Goal: Find specific page/section: Find specific page/section

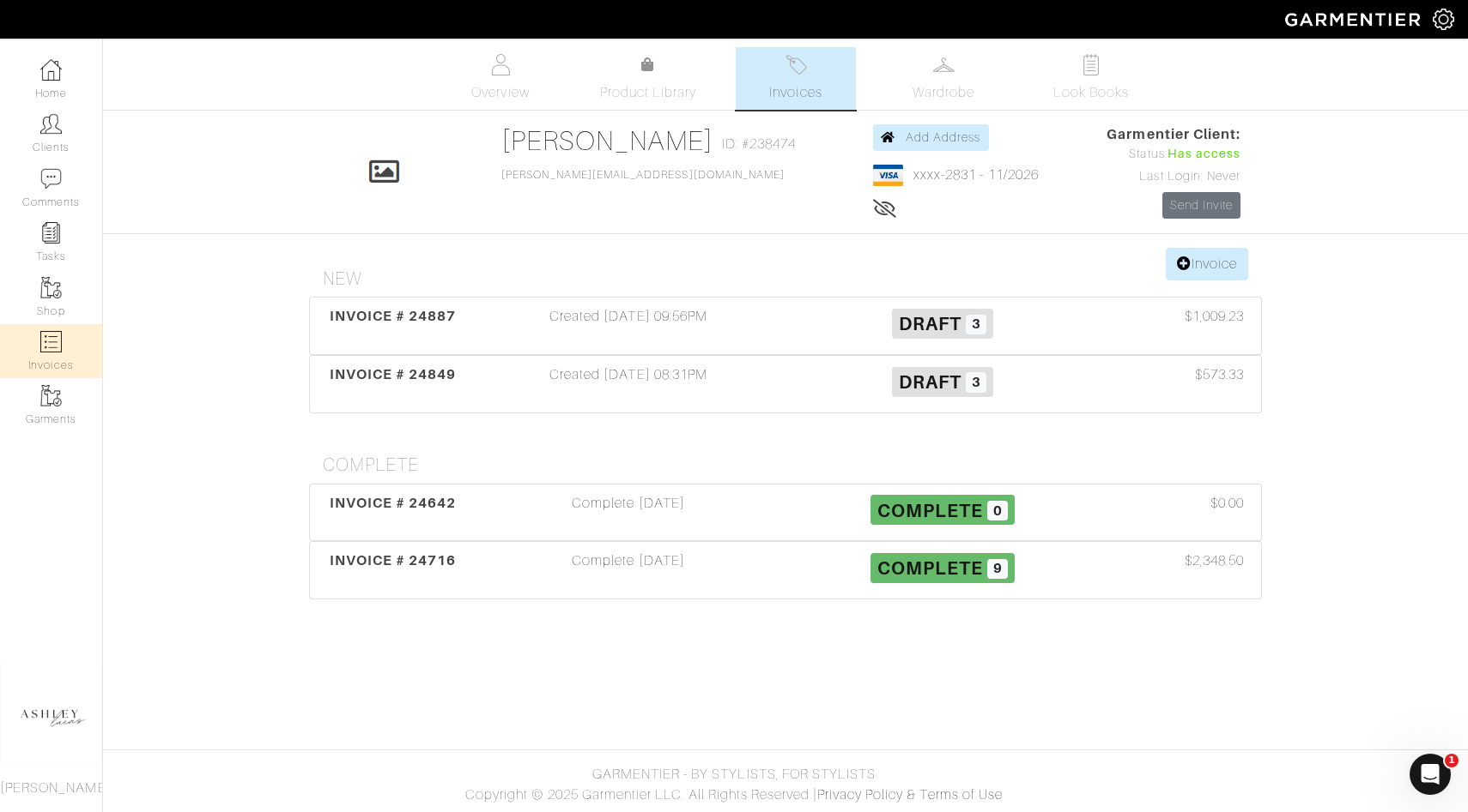
click at [27, 368] on link "Invoices" at bounding box center [51, 351] width 102 height 54
select select
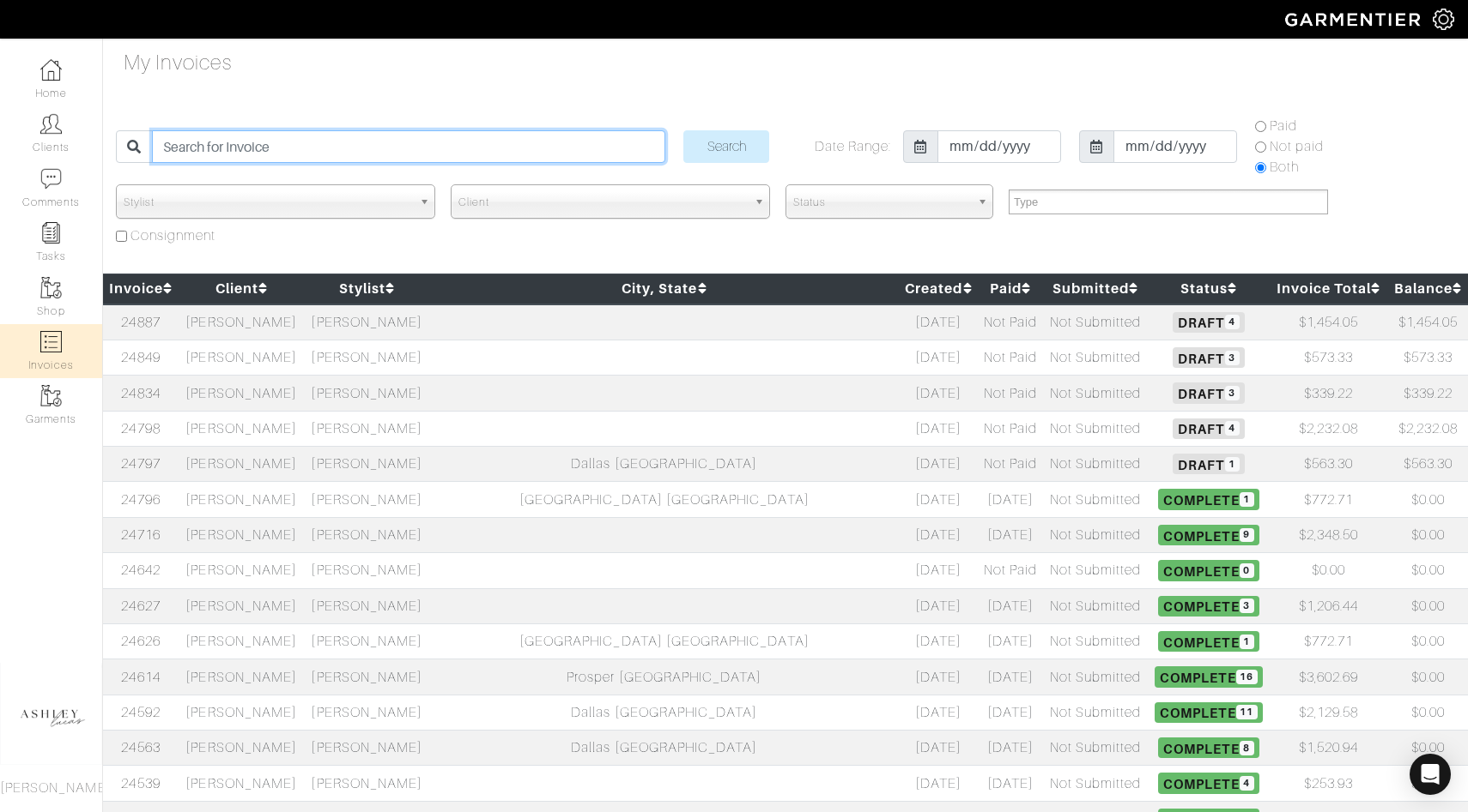
click at [432, 135] on input "search" at bounding box center [409, 147] width 513 height 32
type input "[PERSON_NAME]"
click at [683, 131] on input "Search" at bounding box center [726, 147] width 85 height 32
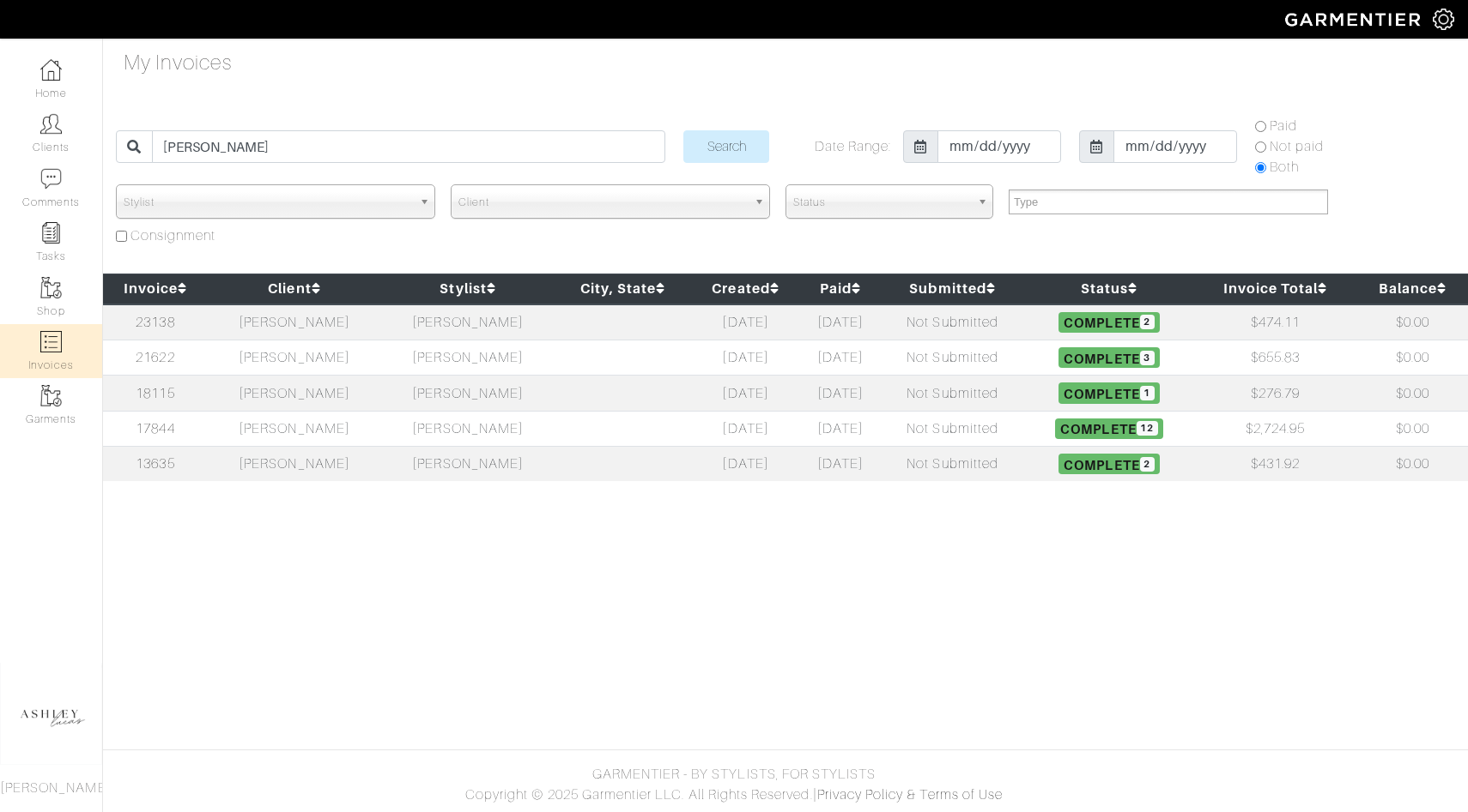
select select
click at [366, 323] on td "[PERSON_NAME]" at bounding box center [294, 322] width 174 height 36
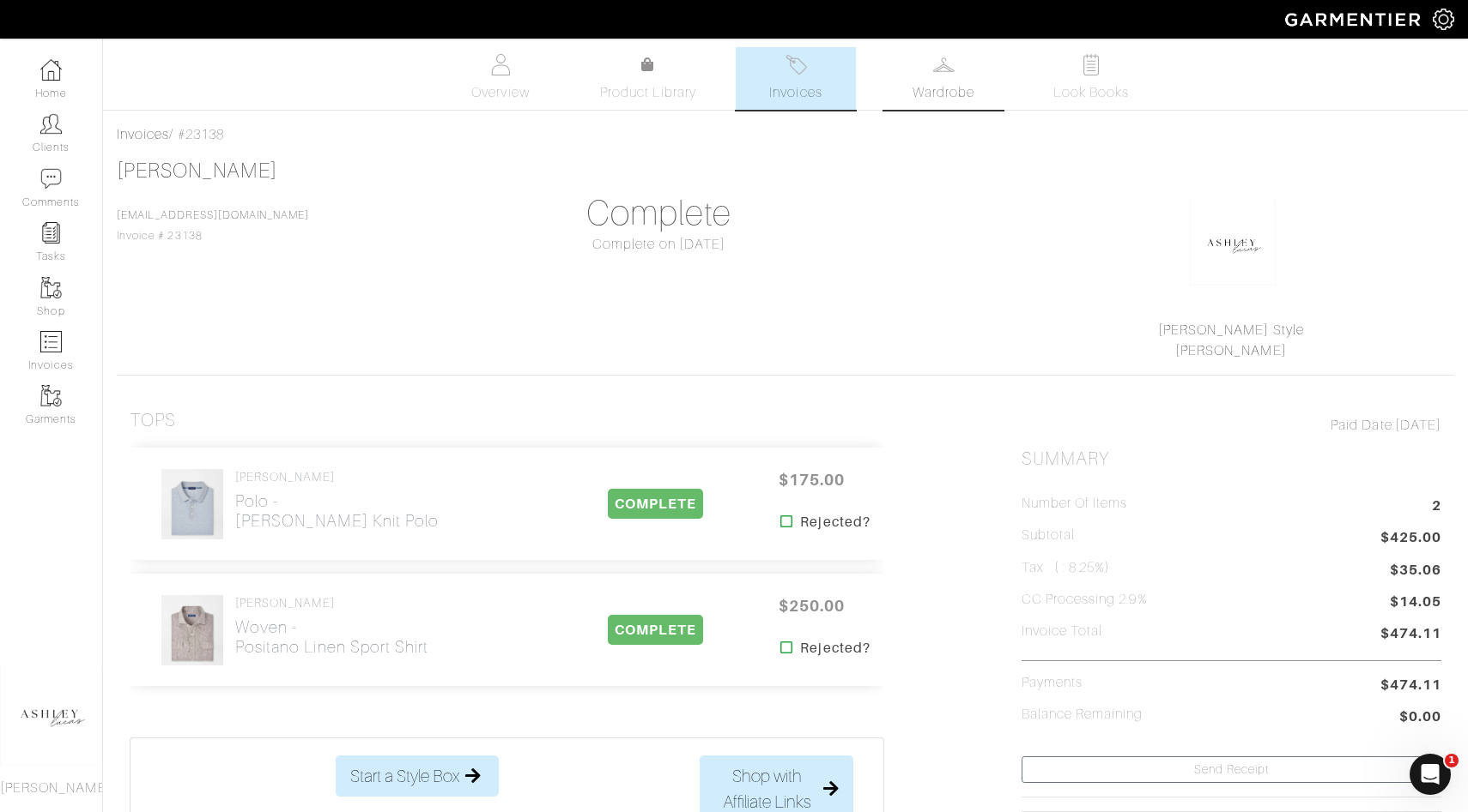
click at [975, 89] on link "Wardrobe" at bounding box center [942, 78] width 120 height 62
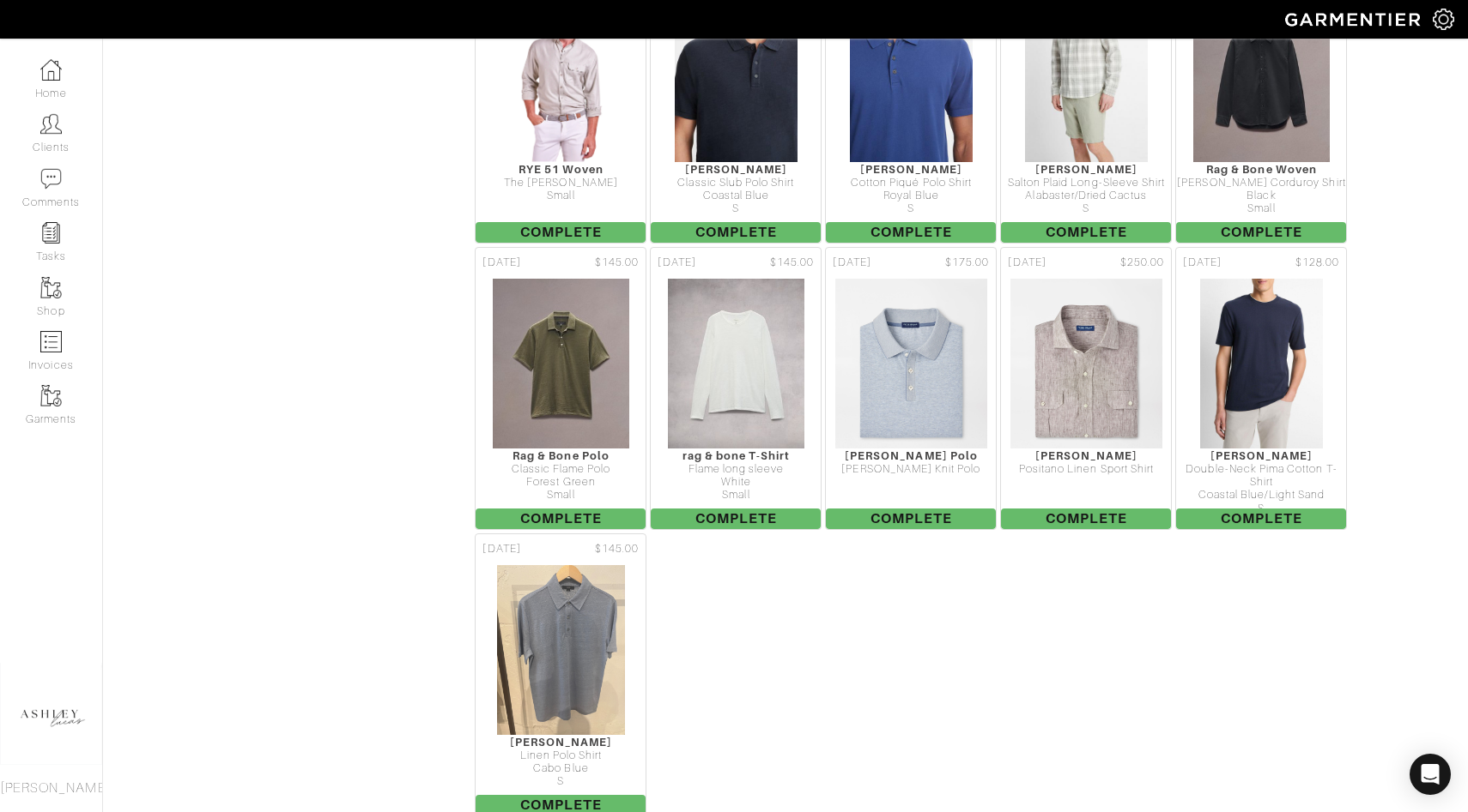
scroll to position [789, 0]
